Goal: Task Accomplishment & Management: Use online tool/utility

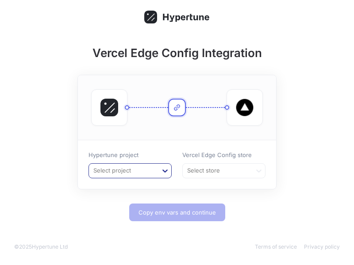
click at [168, 167] on icon at bounding box center [165, 171] width 9 height 9
click at [140, 202] on div "＋ Create new project" at bounding box center [130, 203] width 82 height 14
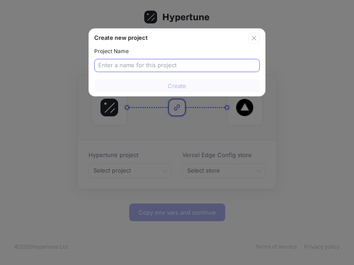
click at [187, 68] on input "text" at bounding box center [177, 65] width 158 height 9
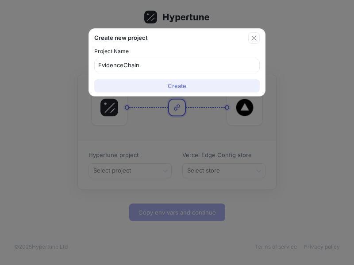
type input "EvidenceChain"
click at [185, 87] on span "Create" at bounding box center [177, 85] width 19 height 5
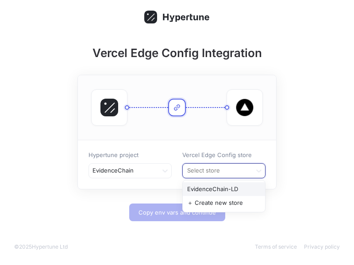
click at [247, 174] on div at bounding box center [217, 171] width 62 height 11
click at [242, 187] on div "EvidenceChain-LD" at bounding box center [224, 189] width 82 height 14
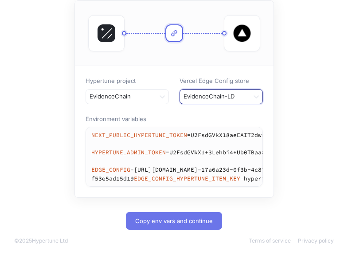
click at [171, 223] on span "Copy env vars and continue" at bounding box center [174, 220] width 78 height 5
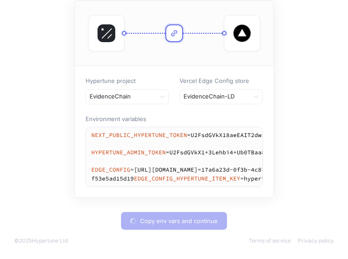
type textarea "NEXT_PUBLIC_HYPERTUNE_TOKEN=U2FsdGVkX18aeEAIT2dwrLVvc1Y9OsbwpppGv1AvgoM= HYPERT…"
